Goal: Entertainment & Leisure: Consume media (video, audio)

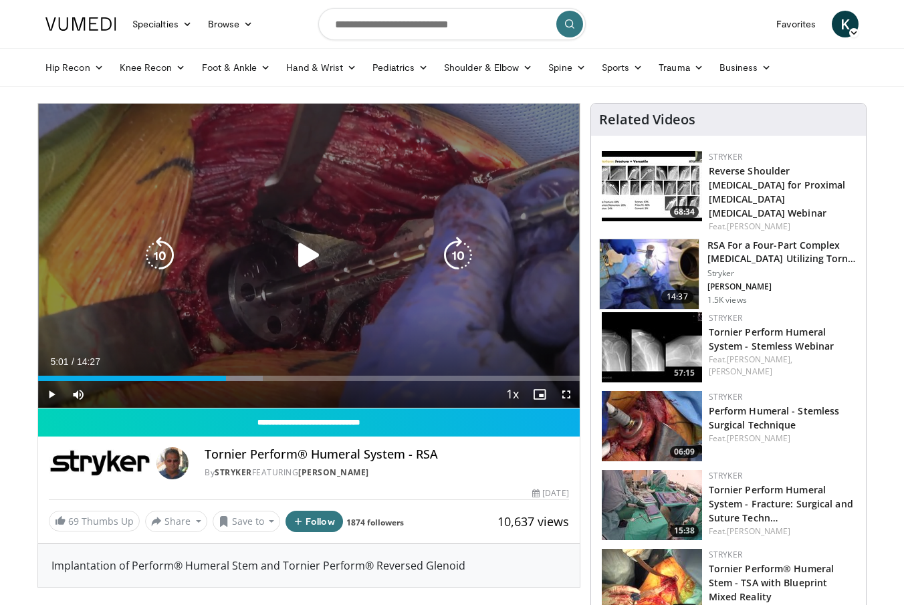
click at [308, 262] on icon "Video Player" at bounding box center [308, 255] width 37 height 37
click at [304, 253] on icon "Video Player" at bounding box center [308, 255] width 37 height 37
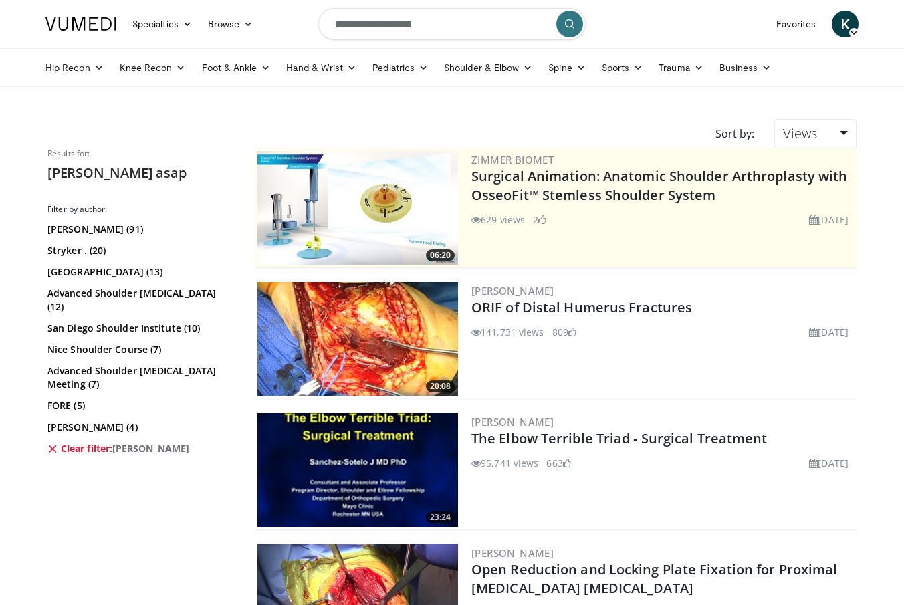
scroll to position [758, 0]
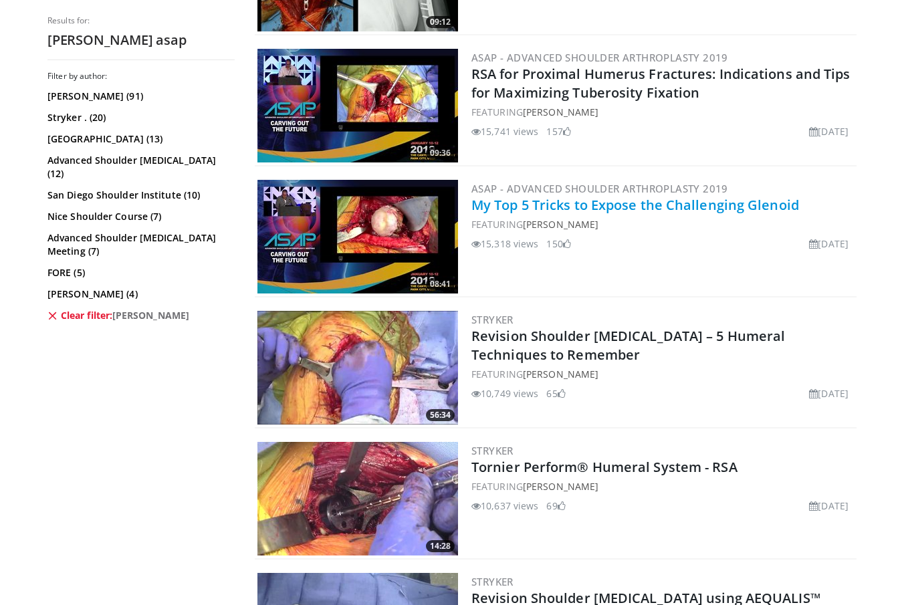
click at [537, 209] on link "My Top 5 Tricks to Expose the Challenging Glenoid" at bounding box center [636, 205] width 328 height 18
click at [552, 209] on link "My Top 5 Tricks to Expose the Challenging Glenoid" at bounding box center [636, 205] width 328 height 18
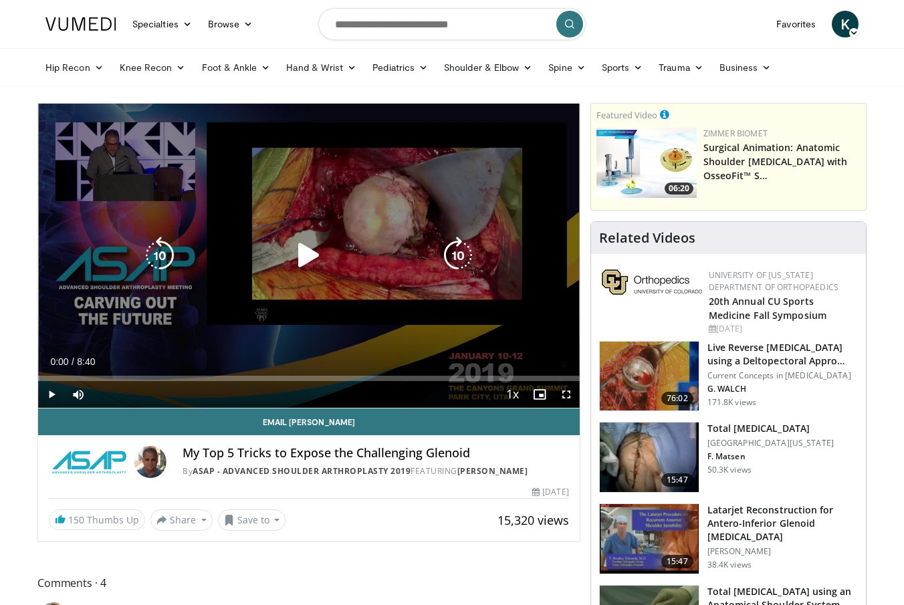
click at [309, 255] on icon "Video Player" at bounding box center [308, 255] width 37 height 37
click at [312, 249] on icon "Video Player" at bounding box center [308, 255] width 37 height 37
click at [308, 248] on icon "Video Player" at bounding box center [308, 255] width 37 height 37
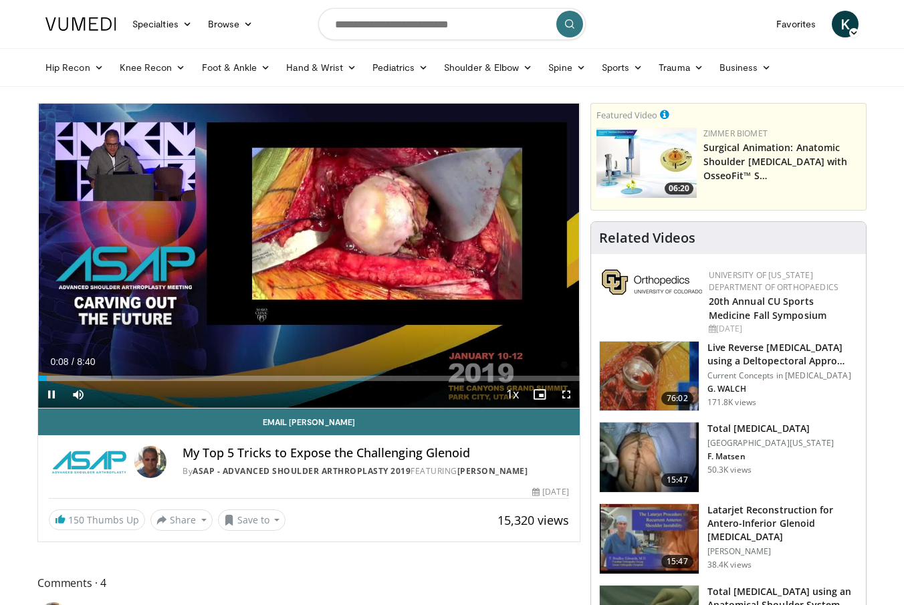
click at [566, 397] on span "Video Player" at bounding box center [566, 394] width 27 height 27
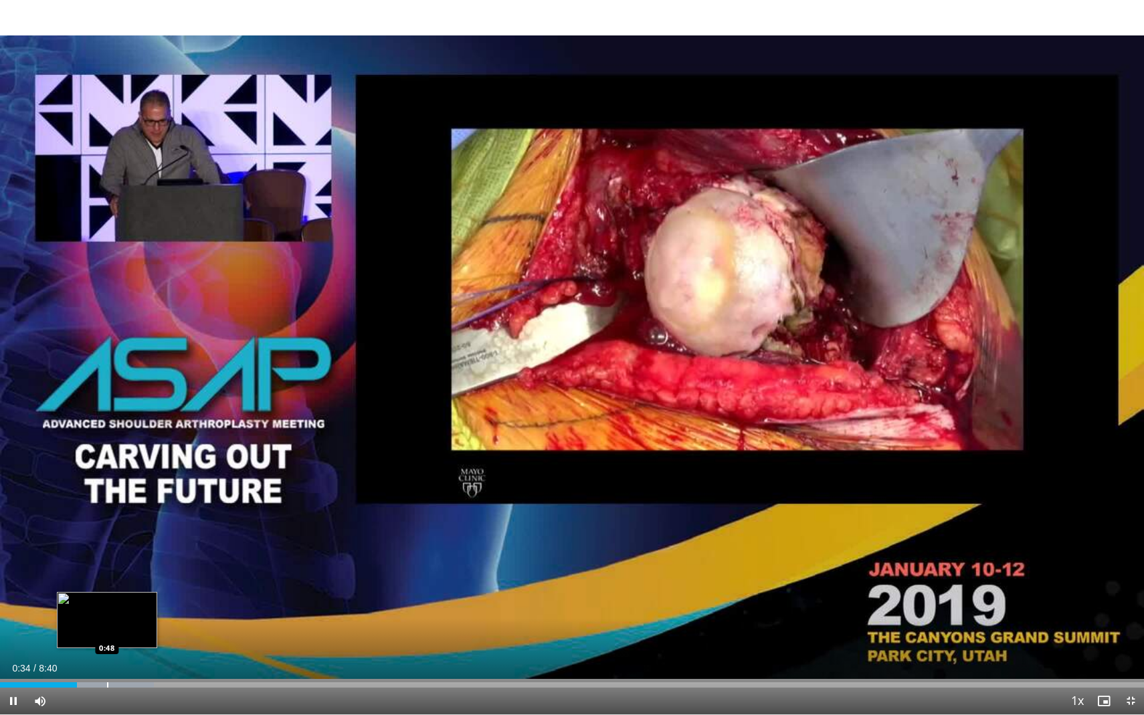
click at [108, 605] on div "Progress Bar" at bounding box center [107, 684] width 1 height 5
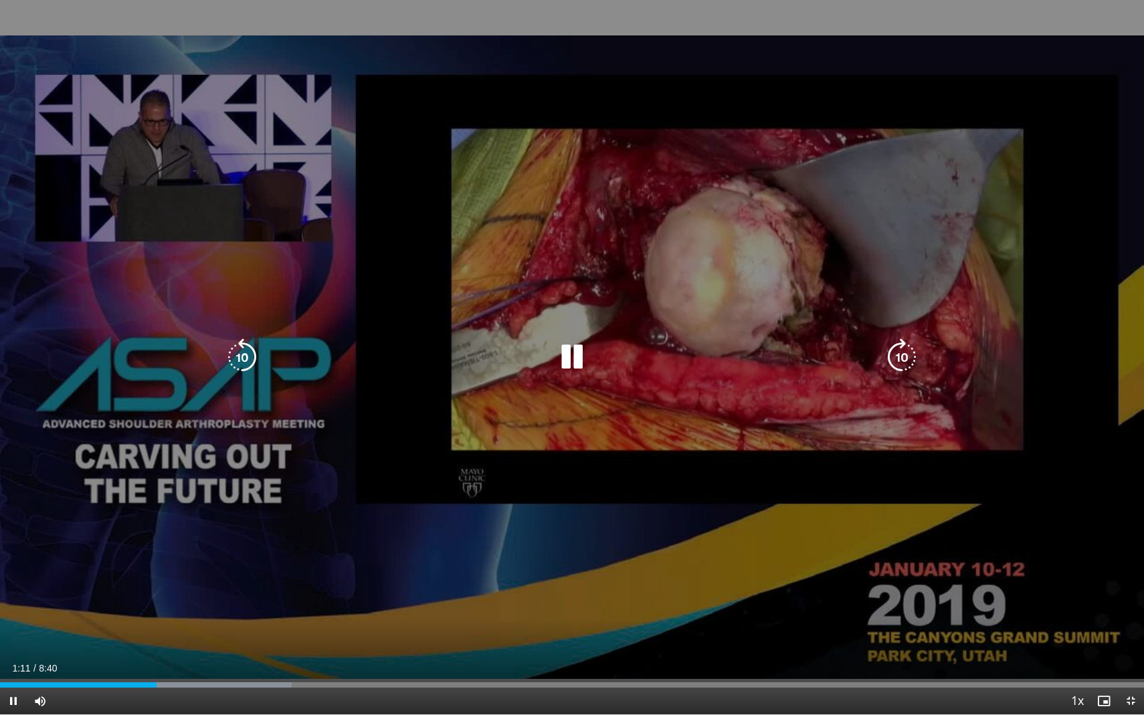
click at [568, 357] on icon "Video Player" at bounding box center [571, 356] width 37 height 37
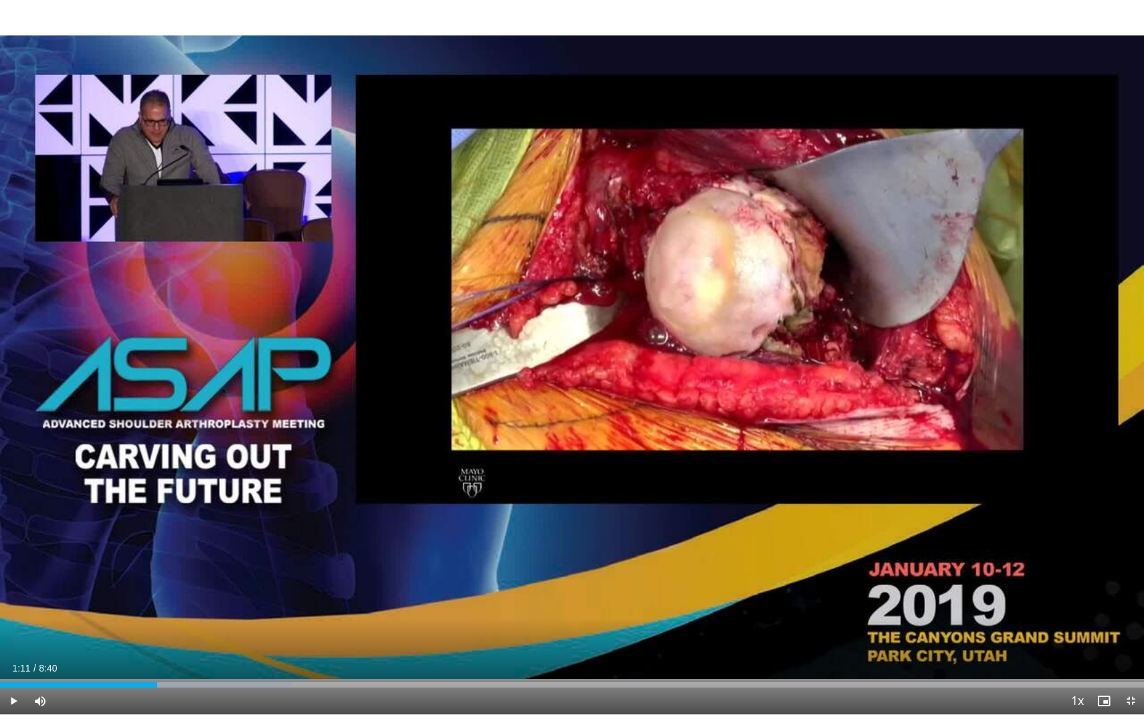
click at [11, 605] on span "Video Player" at bounding box center [13, 701] width 27 height 27
